Goal: Task Accomplishment & Management: Manage account settings

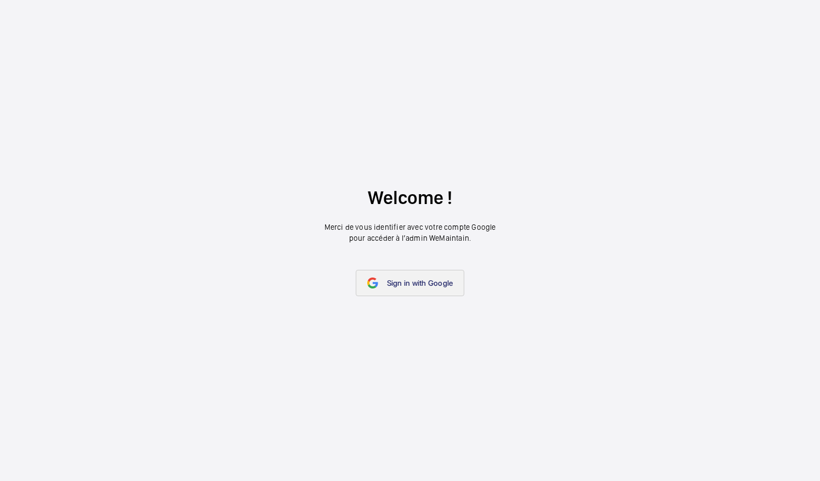
click at [450, 287] on link "Sign in with Google" at bounding box center [410, 283] width 109 height 26
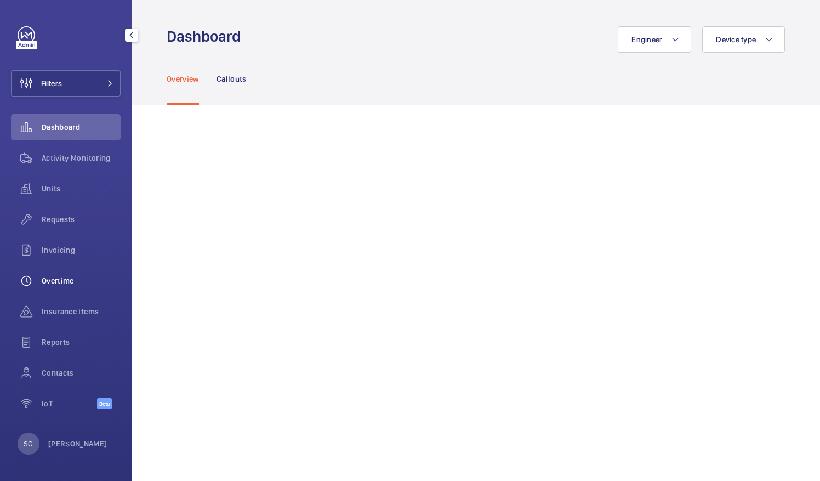
click at [52, 274] on div "Overtime" at bounding box center [66, 281] width 110 height 26
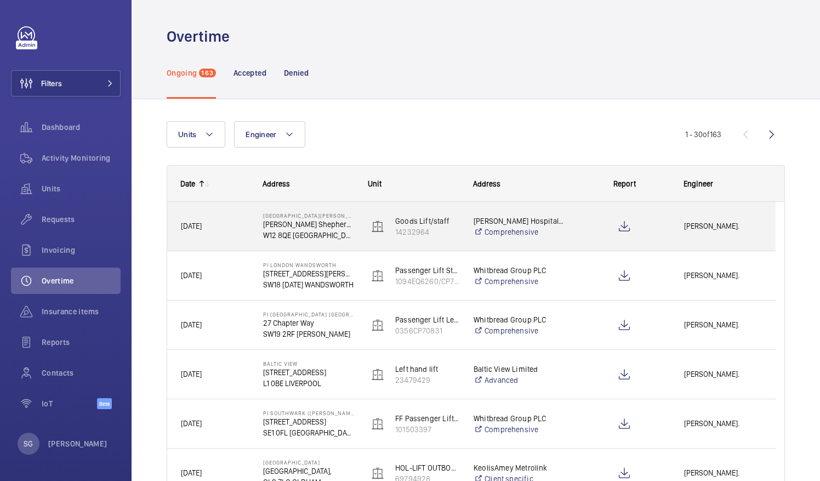
click at [708, 225] on span "[PERSON_NAME]." at bounding box center [723, 226] width 78 height 13
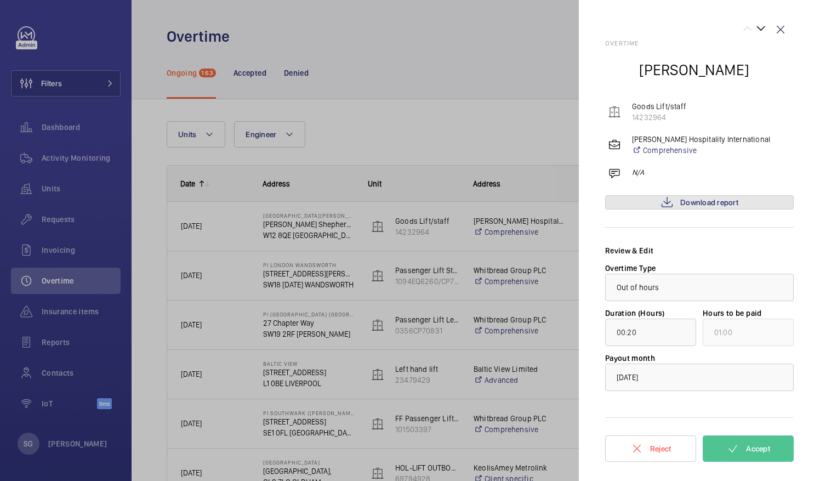
click at [712, 203] on span "Download report" at bounding box center [710, 202] width 58 height 9
click at [733, 450] on mat-icon at bounding box center [733, 448] width 13 height 13
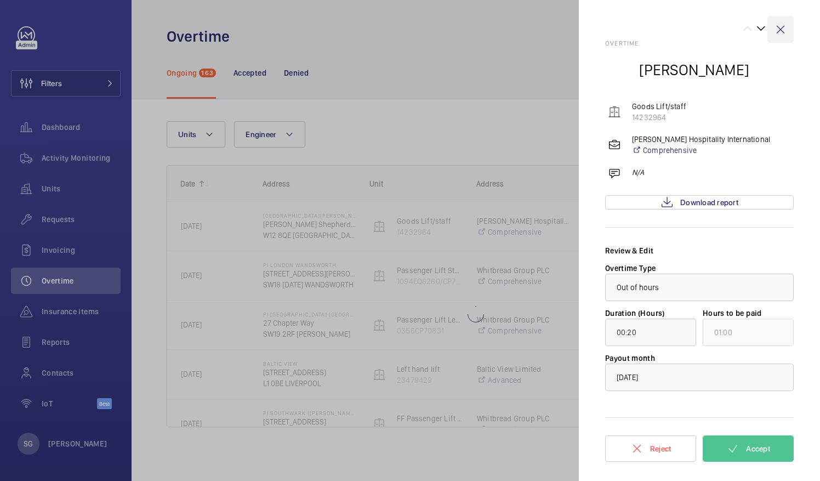
type input "00:02"
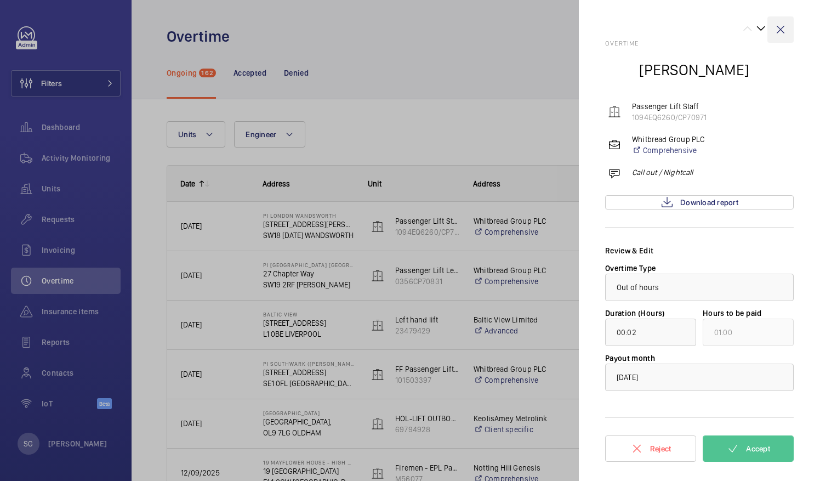
click at [780, 28] on wm-front-icon-button at bounding box center [781, 29] width 26 height 26
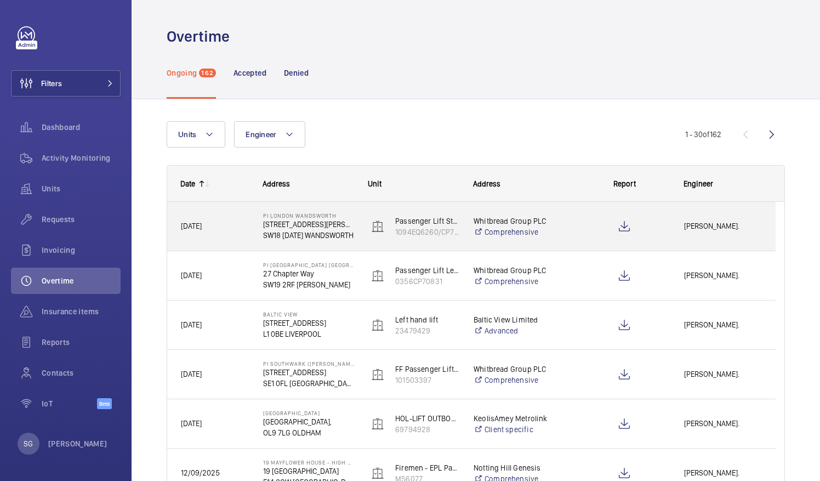
click at [700, 223] on span "[PERSON_NAME]." at bounding box center [723, 226] width 78 height 13
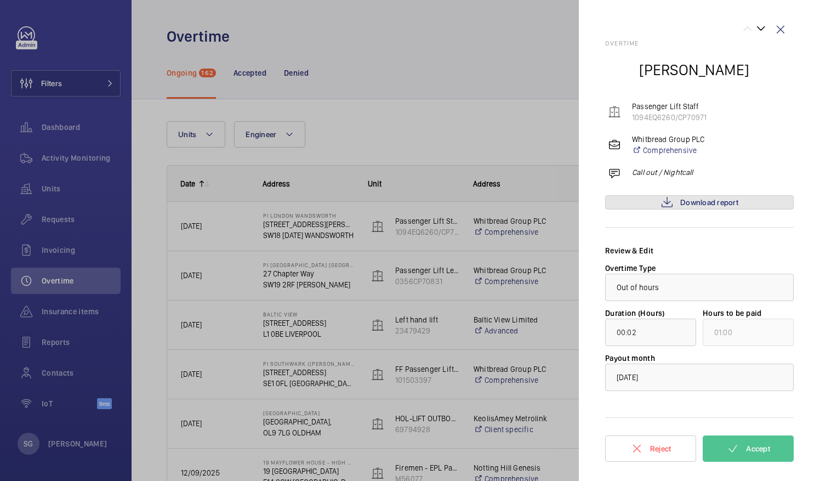
click at [705, 199] on span "Download report" at bounding box center [710, 202] width 58 height 9
click at [783, 26] on wm-front-icon-button at bounding box center [781, 29] width 26 height 26
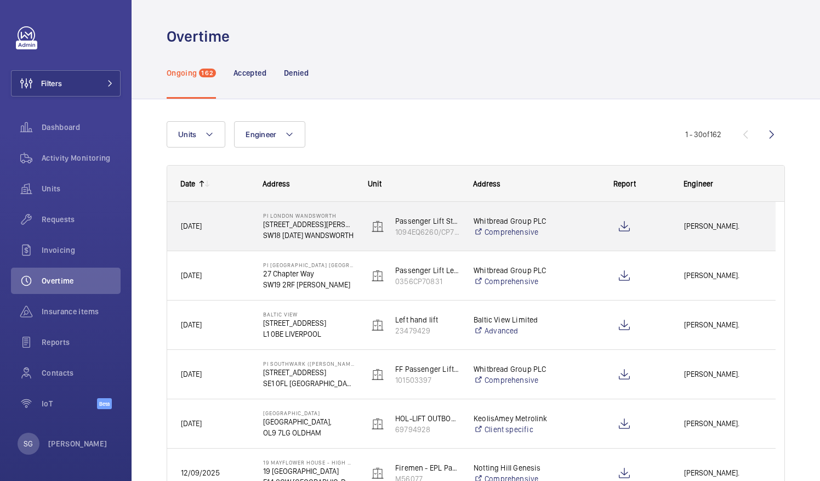
click at [721, 235] on div "[PERSON_NAME]." at bounding box center [723, 226] width 104 height 35
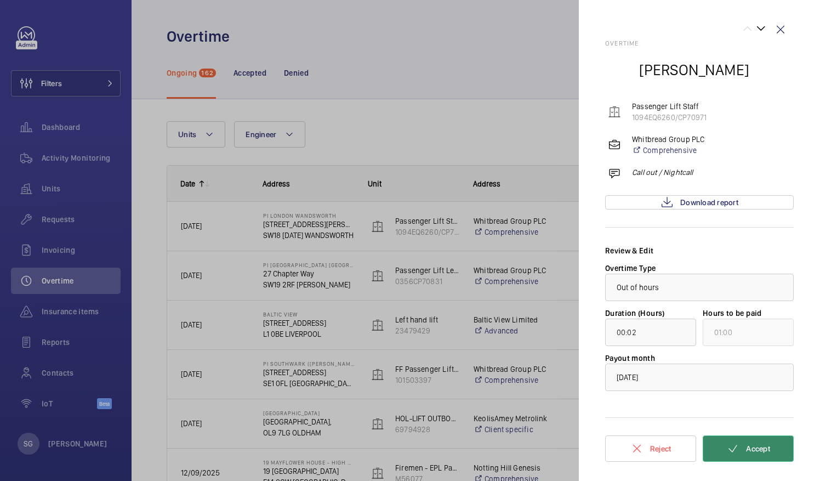
click at [737, 453] on mat-icon at bounding box center [733, 448] width 13 height 13
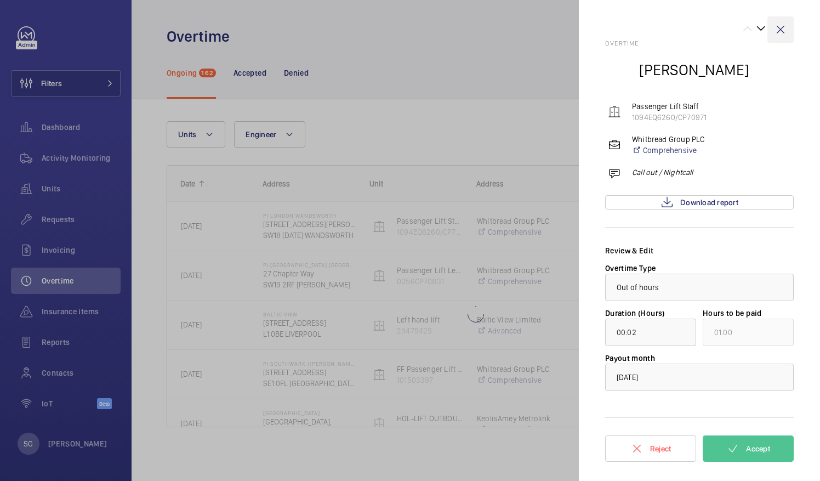
click at [782, 30] on wm-front-icon-button at bounding box center [781, 29] width 26 height 26
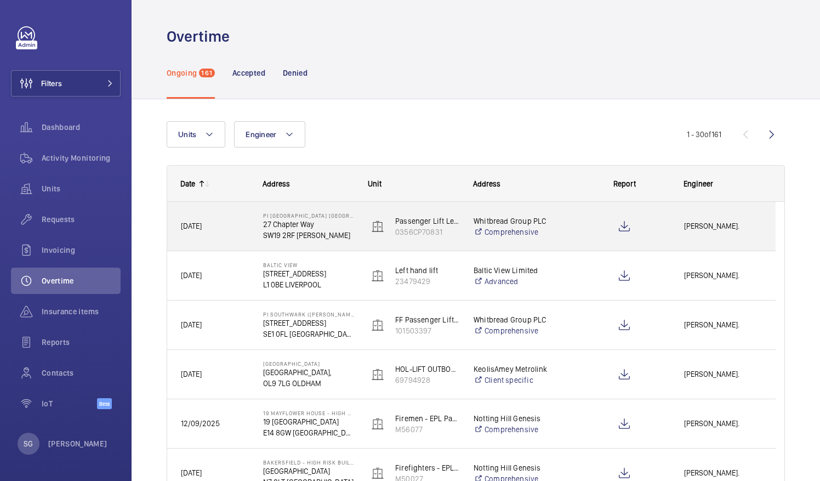
click at [716, 225] on span "[PERSON_NAME]." at bounding box center [723, 226] width 78 height 13
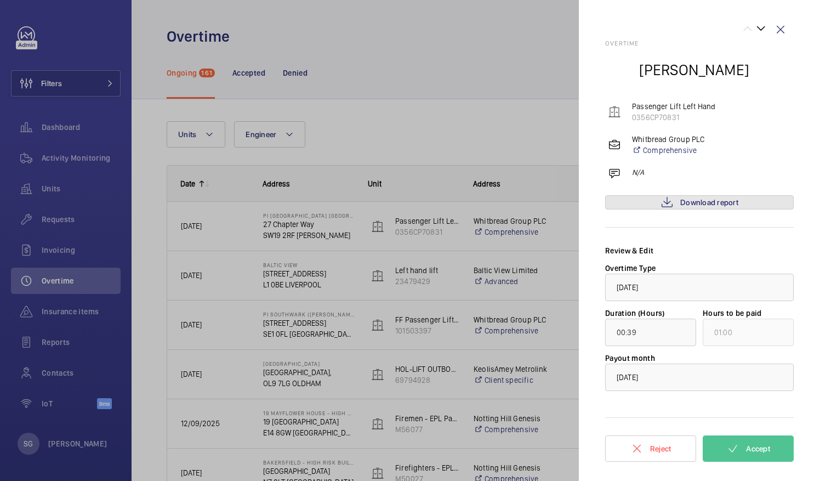
click at [709, 207] on link "Download report" at bounding box center [699, 202] width 189 height 14
click at [732, 455] on button "Accept" at bounding box center [748, 448] width 91 height 26
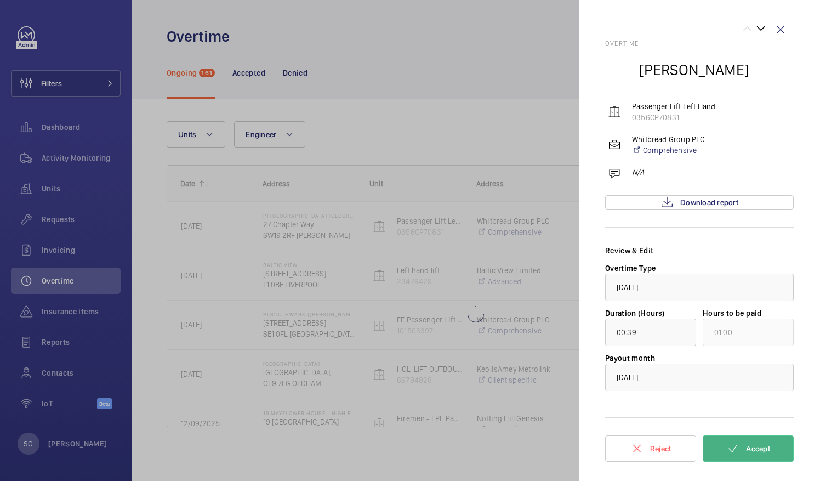
type input "00:50"
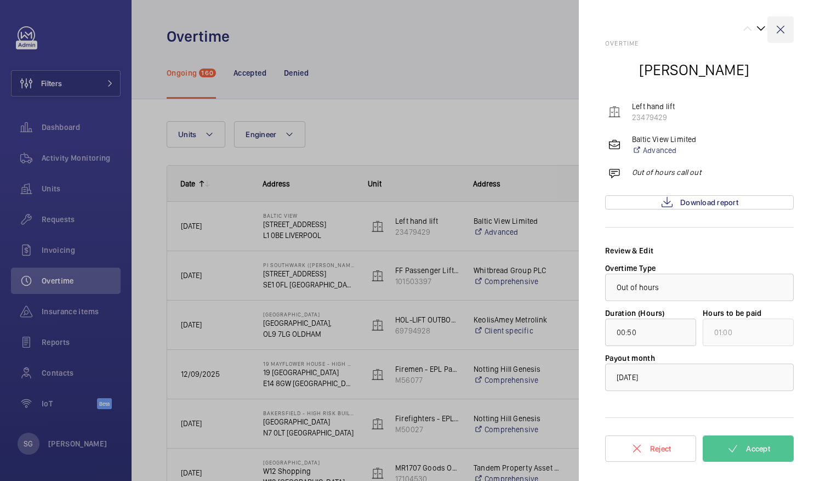
click at [783, 25] on wm-front-icon-button at bounding box center [781, 29] width 26 height 26
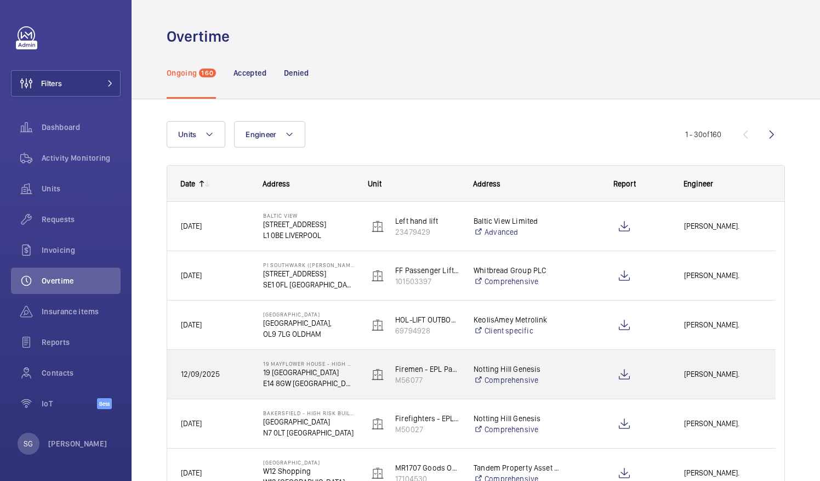
click at [721, 369] on span "[PERSON_NAME]." at bounding box center [723, 374] width 78 height 13
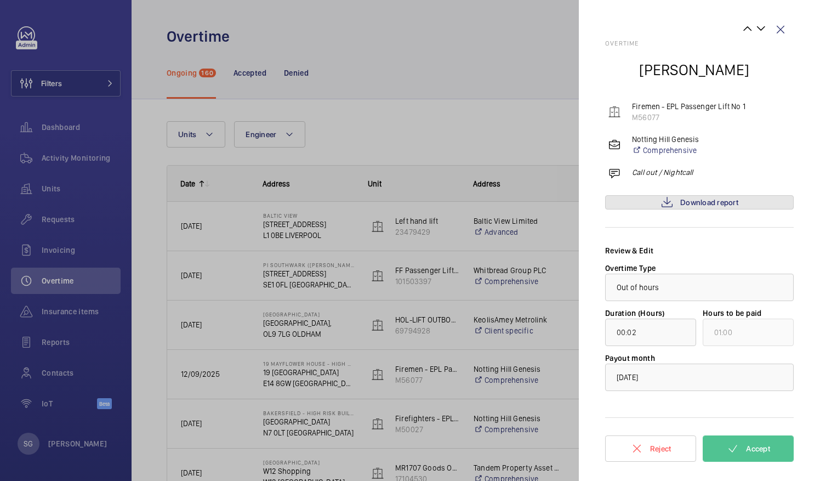
click at [746, 203] on link "Download report" at bounding box center [699, 202] width 189 height 14
click at [746, 444] on span "Accept" at bounding box center [758, 448] width 24 height 9
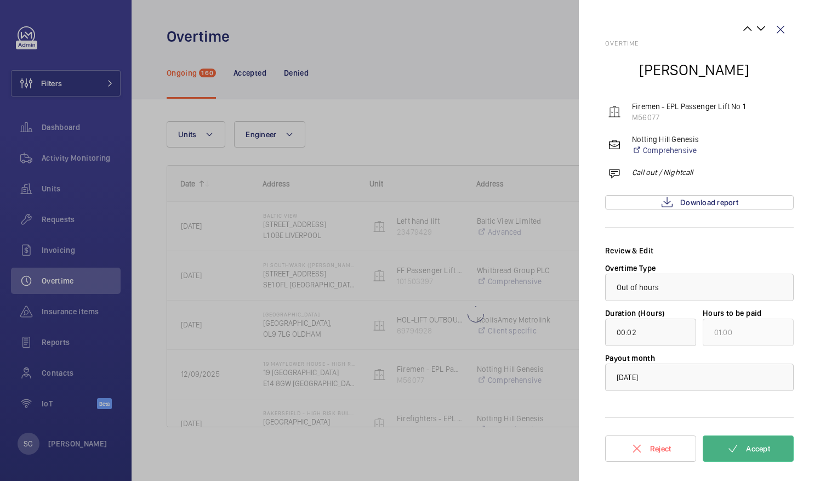
type input "01:10"
type input "02:00"
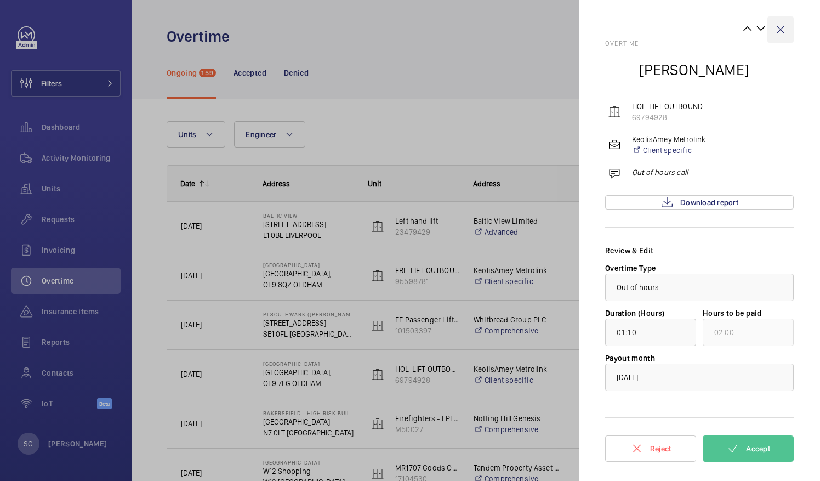
click at [781, 34] on wm-front-icon-button at bounding box center [781, 29] width 26 height 26
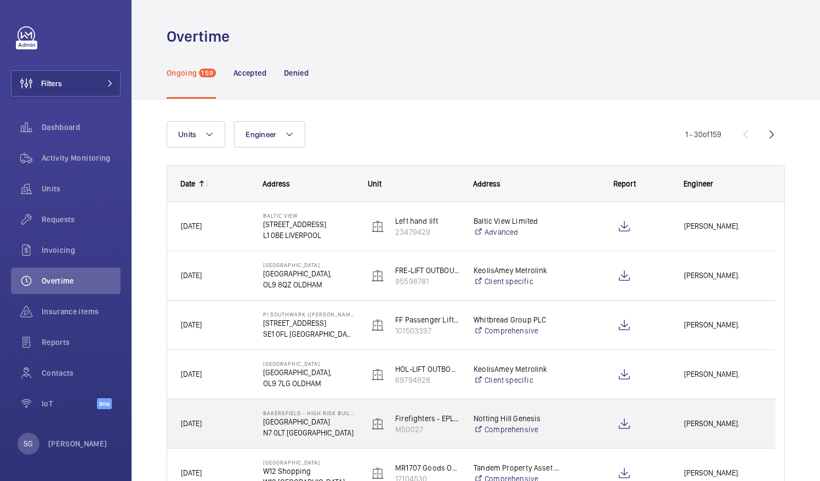
click at [720, 429] on span "[PERSON_NAME]." at bounding box center [723, 423] width 78 height 13
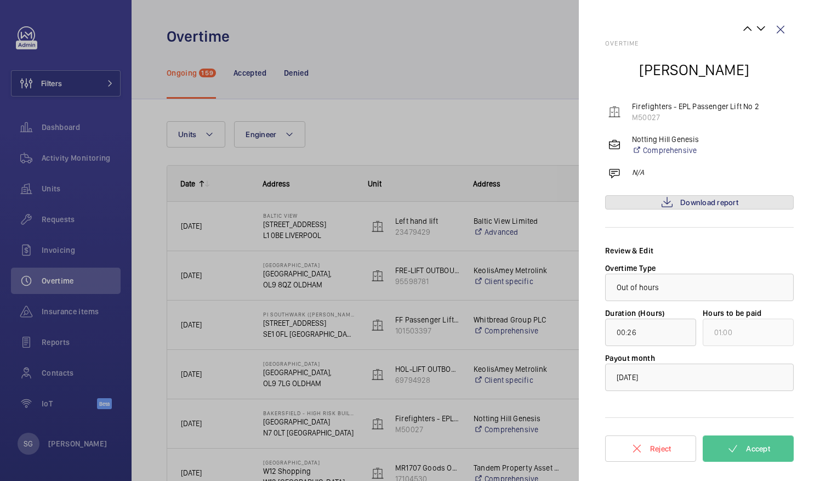
click at [740, 206] on link "Download report" at bounding box center [699, 202] width 189 height 14
click at [750, 449] on span "Accept" at bounding box center [758, 448] width 24 height 9
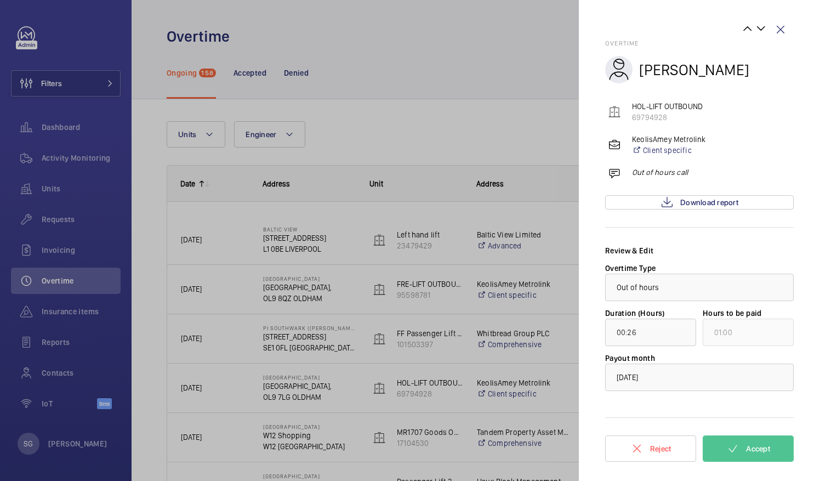
type input "01:10"
type input "02:00"
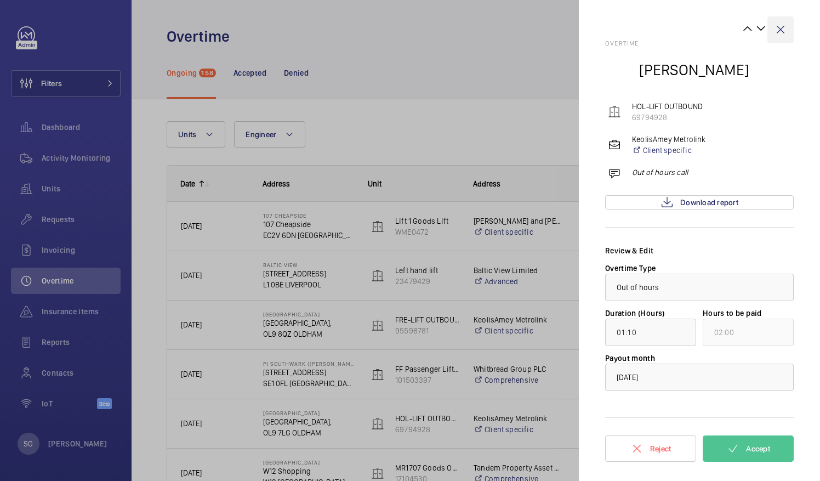
click at [785, 30] on wm-front-icon-button at bounding box center [781, 29] width 26 height 26
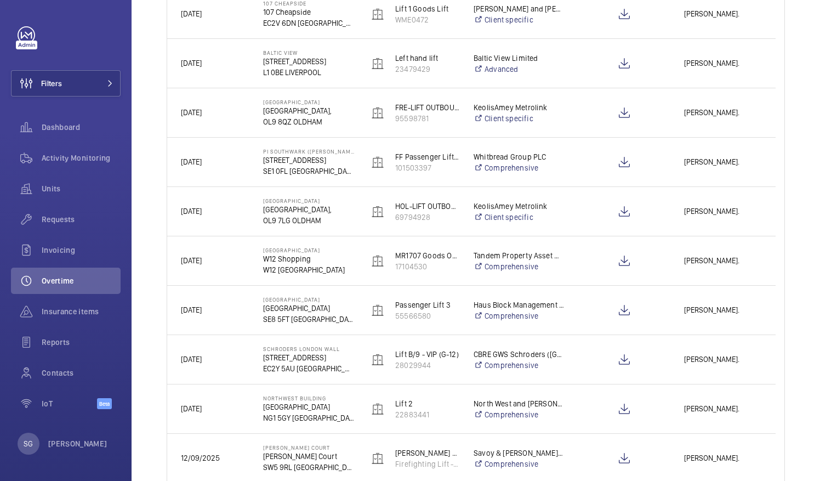
scroll to position [223, 0]
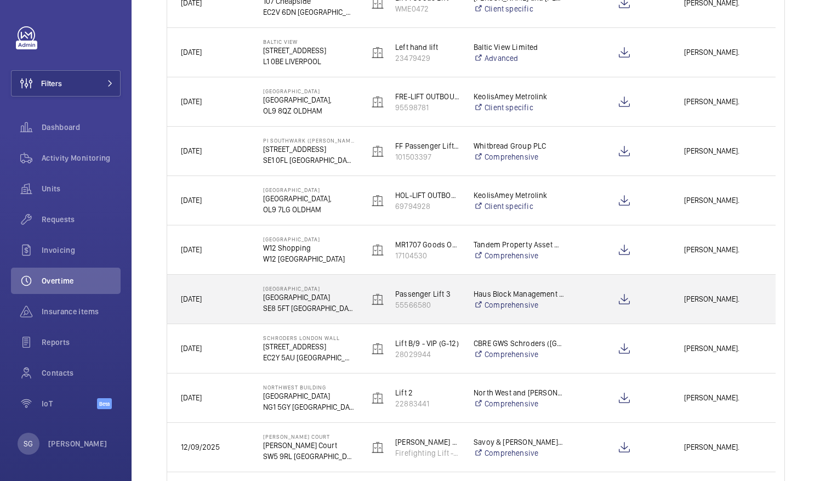
click at [692, 307] on div "[PERSON_NAME]." at bounding box center [723, 299] width 104 height 35
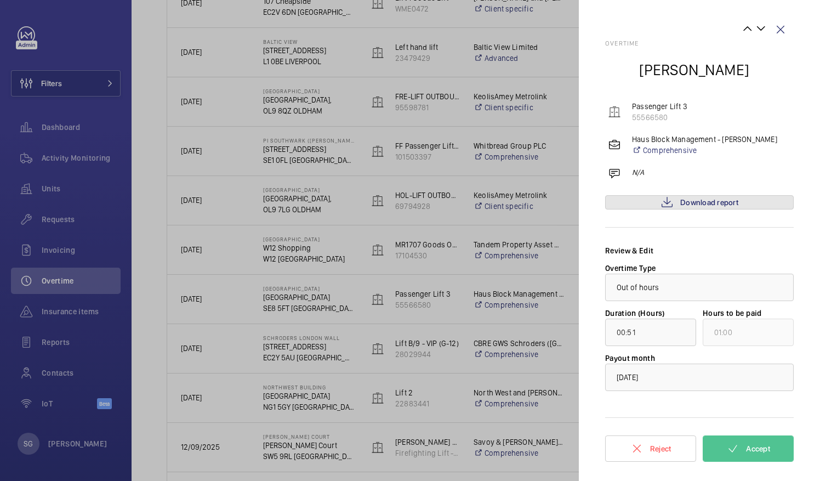
click at [656, 202] on link "Download report" at bounding box center [699, 202] width 189 height 14
click at [765, 445] on span "Accept" at bounding box center [758, 448] width 24 height 9
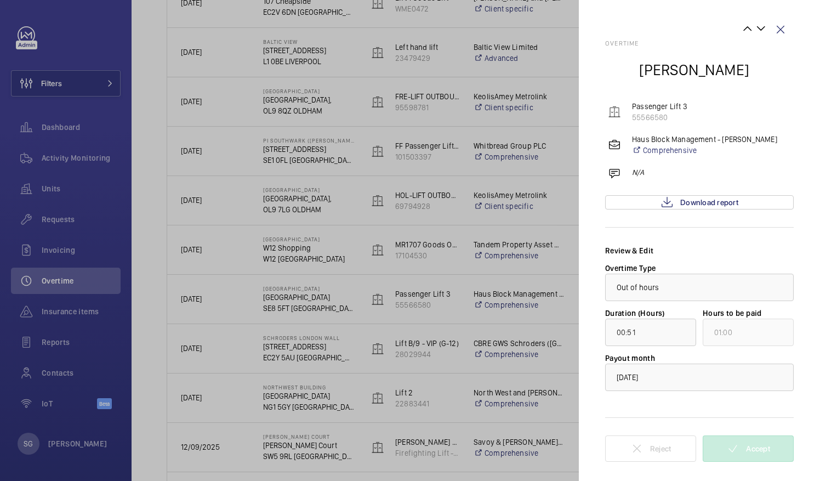
scroll to position [0, 0]
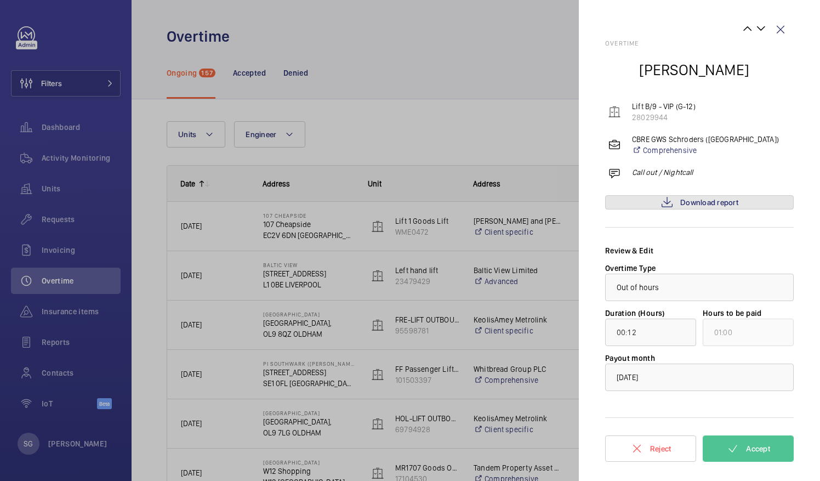
click at [692, 200] on span "Download report" at bounding box center [710, 202] width 58 height 9
click at [761, 451] on span "Accept" at bounding box center [758, 448] width 24 height 9
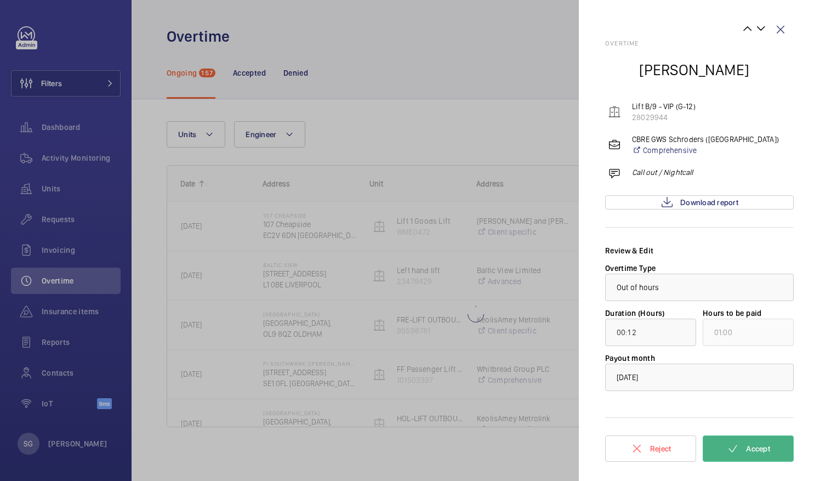
type input "03:15"
type input "04:00"
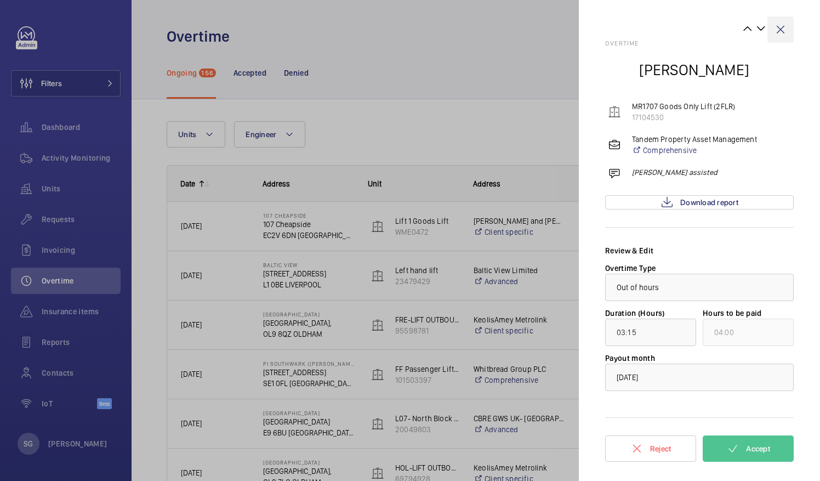
click at [780, 28] on wm-front-icon-button at bounding box center [781, 29] width 26 height 26
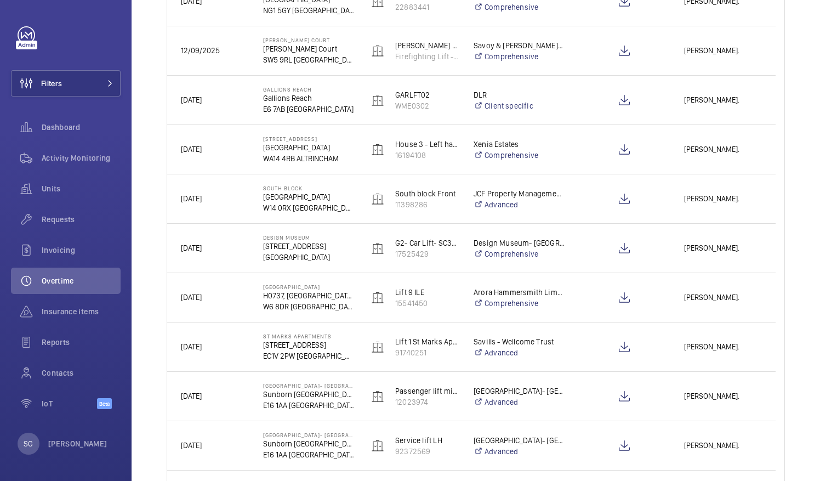
scroll to position [574, 0]
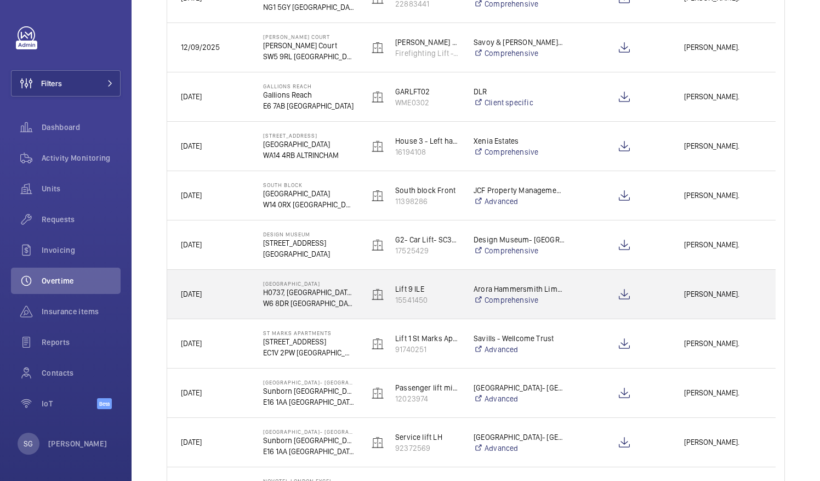
click at [698, 288] on span "[PERSON_NAME]." at bounding box center [723, 294] width 78 height 13
